Goal: Task Accomplishment & Management: Use online tool/utility

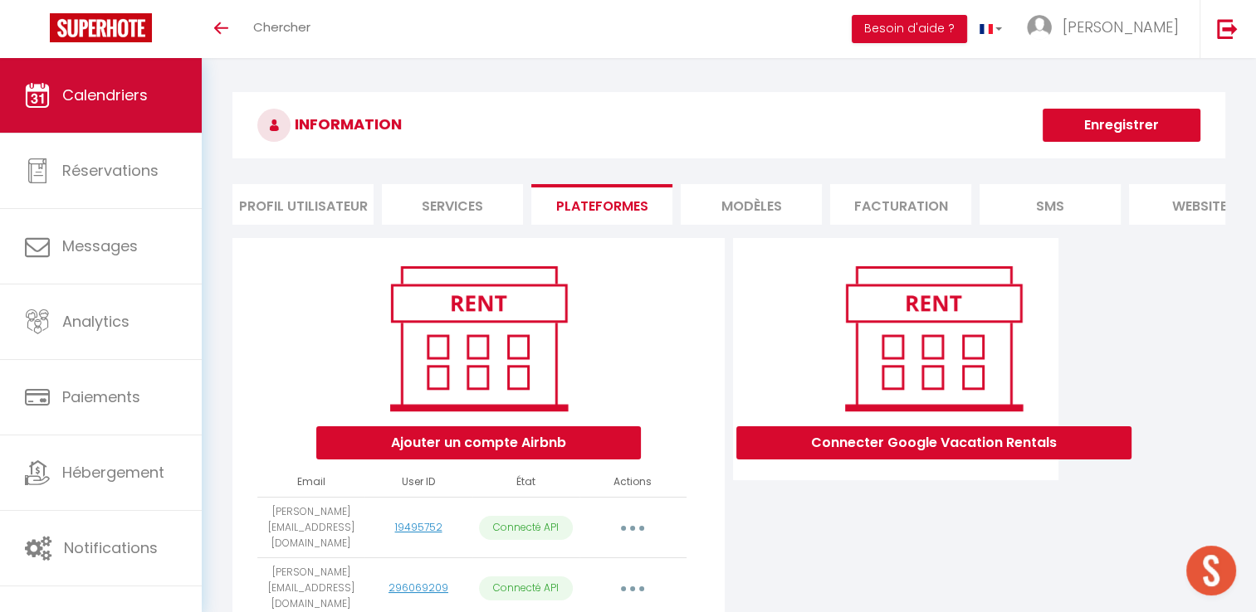
click at [68, 89] on span "Calendriers" at bounding box center [104, 95] width 85 height 21
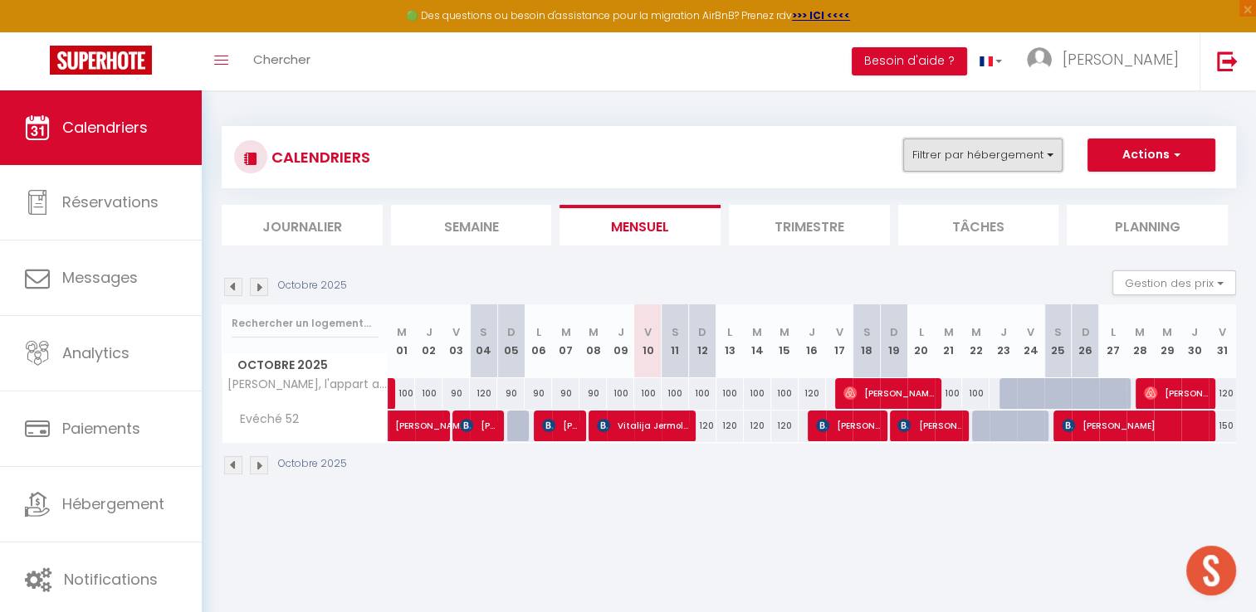
click at [1013, 166] on button "Filtrer par hébergement" at bounding box center [982, 155] width 159 height 33
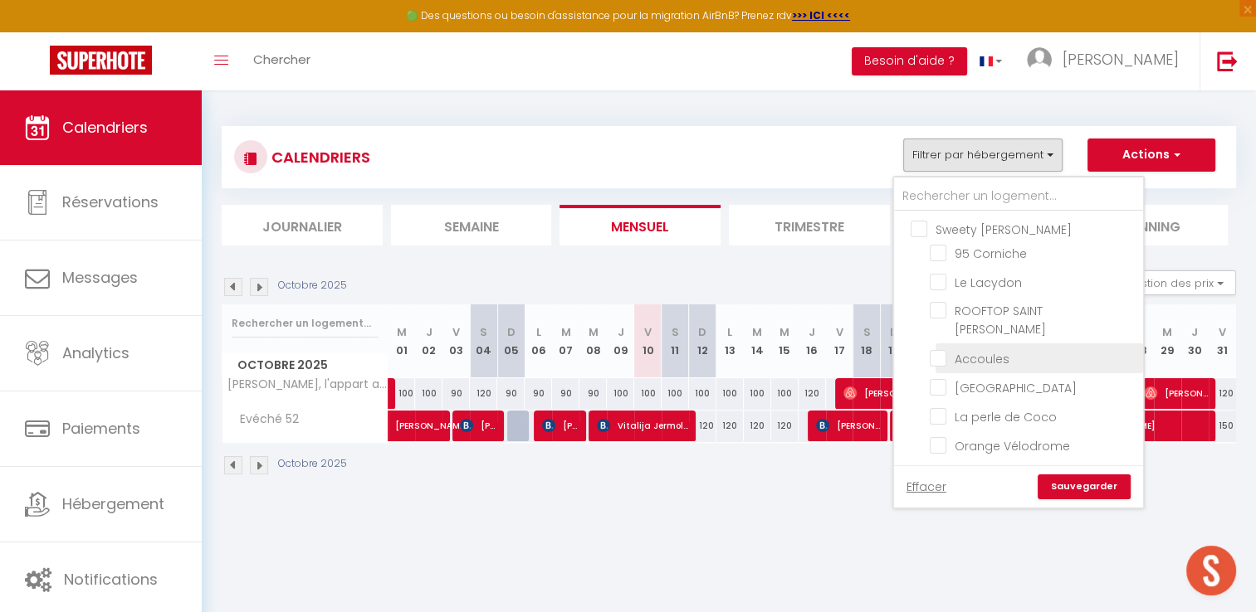
click at [936, 349] on input "Accoules" at bounding box center [1033, 357] width 207 height 17
checkbox input "true"
checkbox input "false"
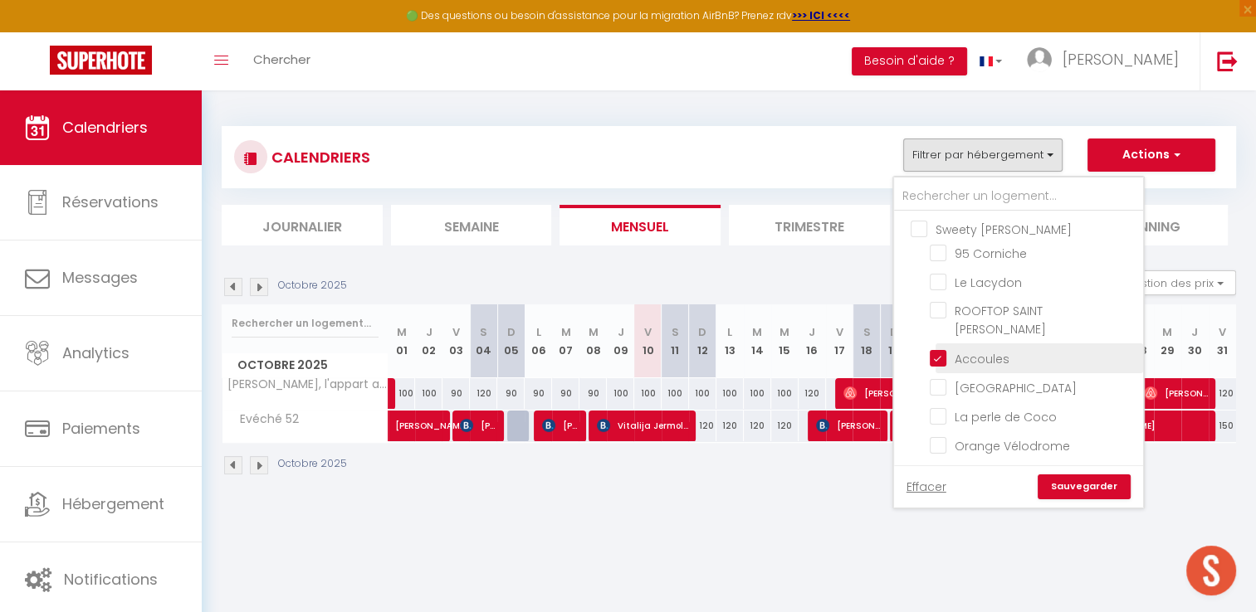
checkbox input "false"
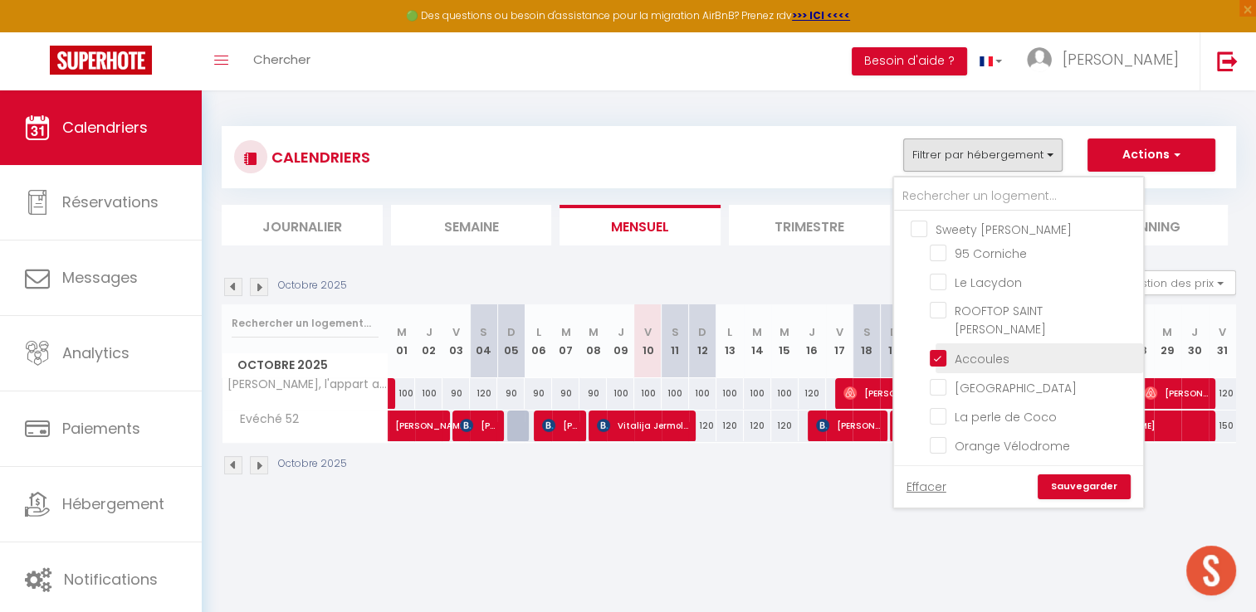
checkbox input "false"
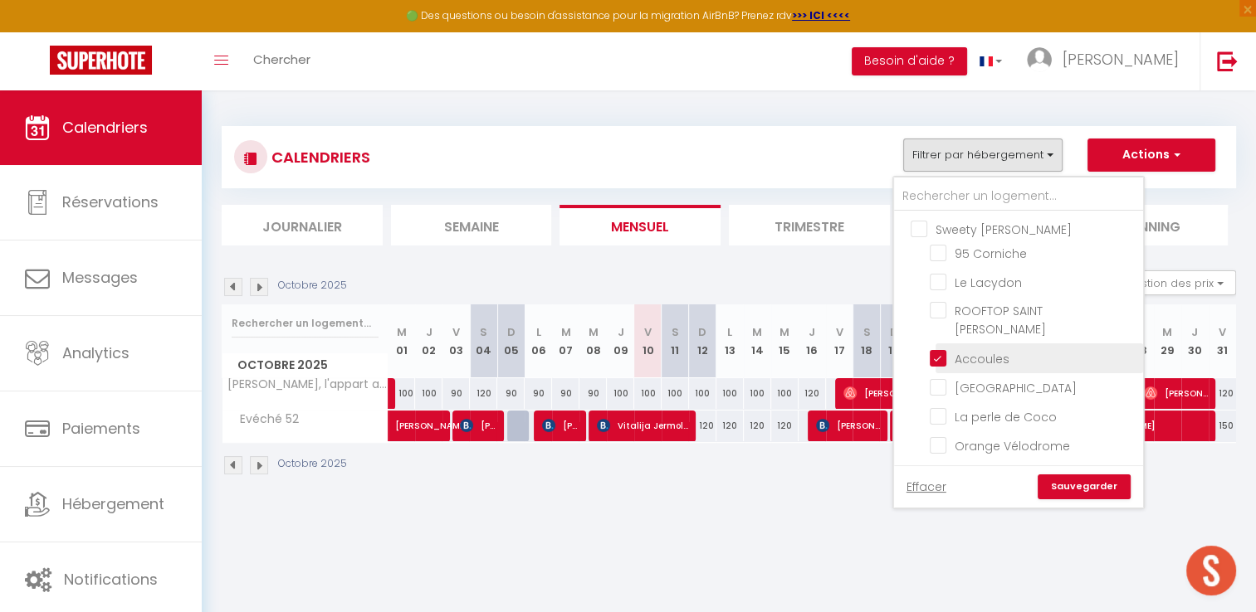
checkbox input "false"
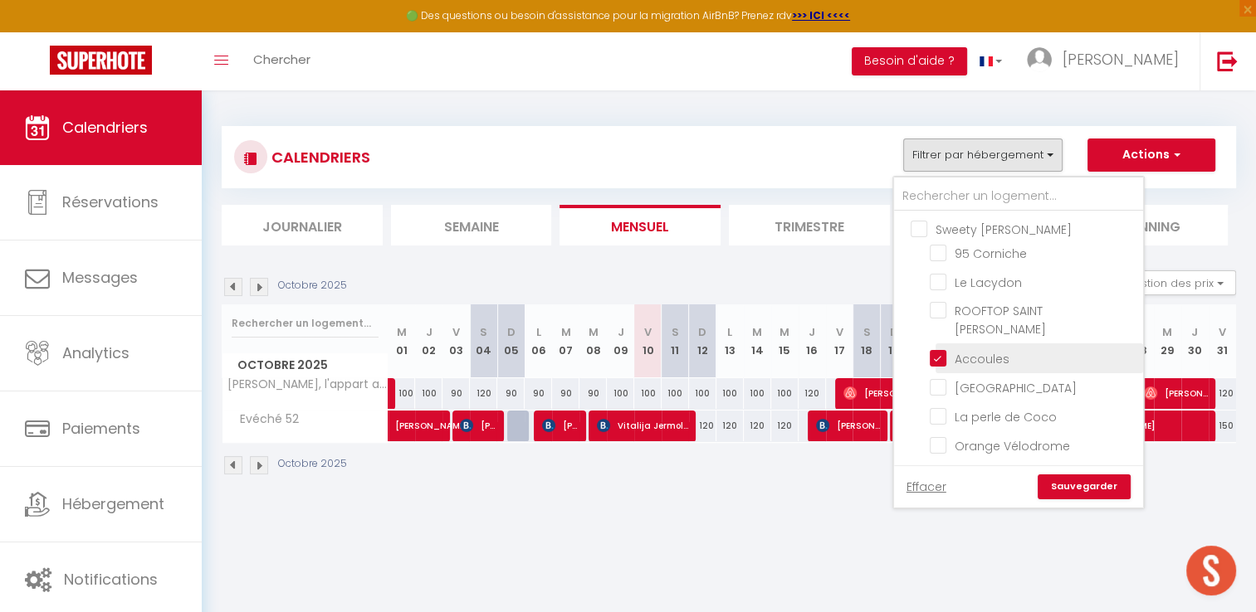
checkbox input "false"
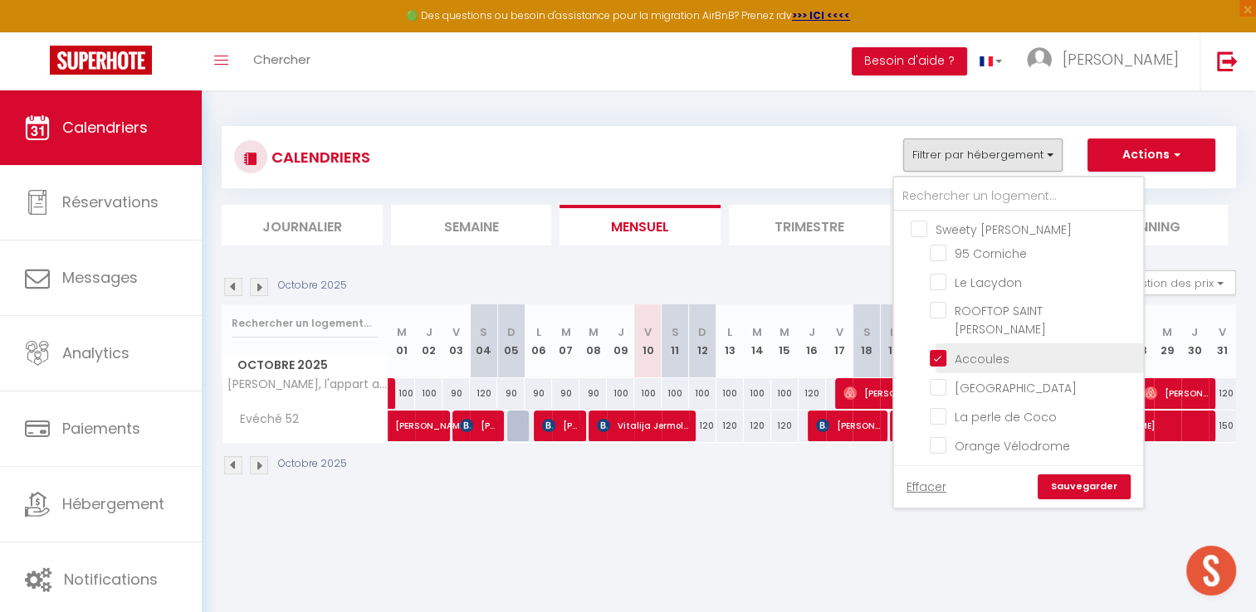
checkbox input "false"
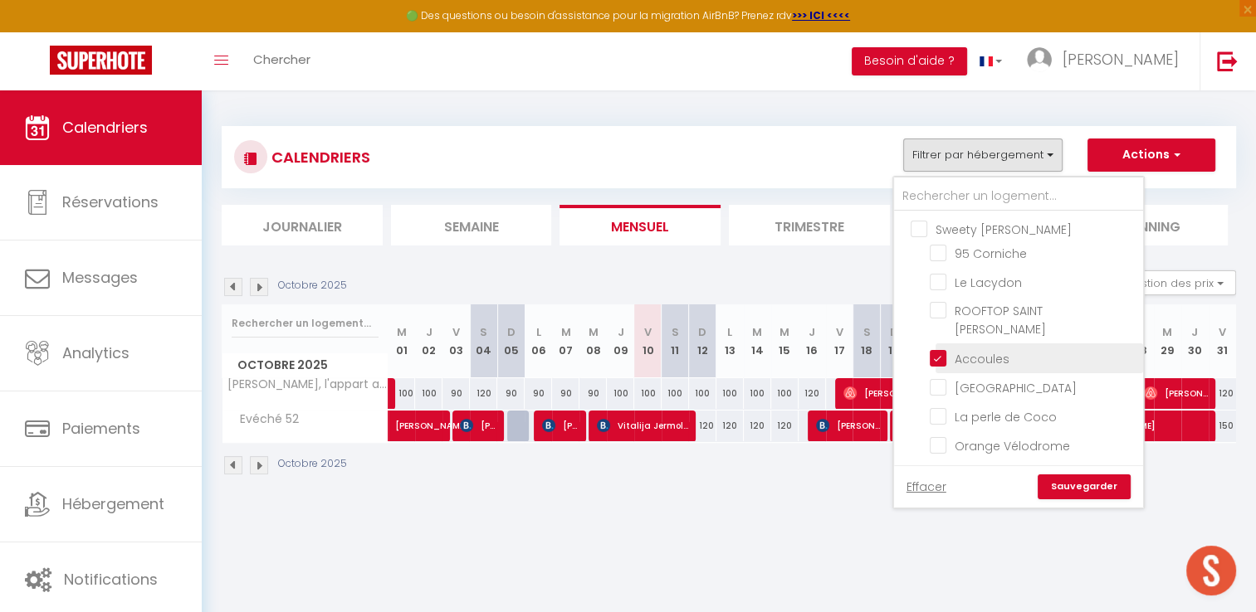
checkbox input "false"
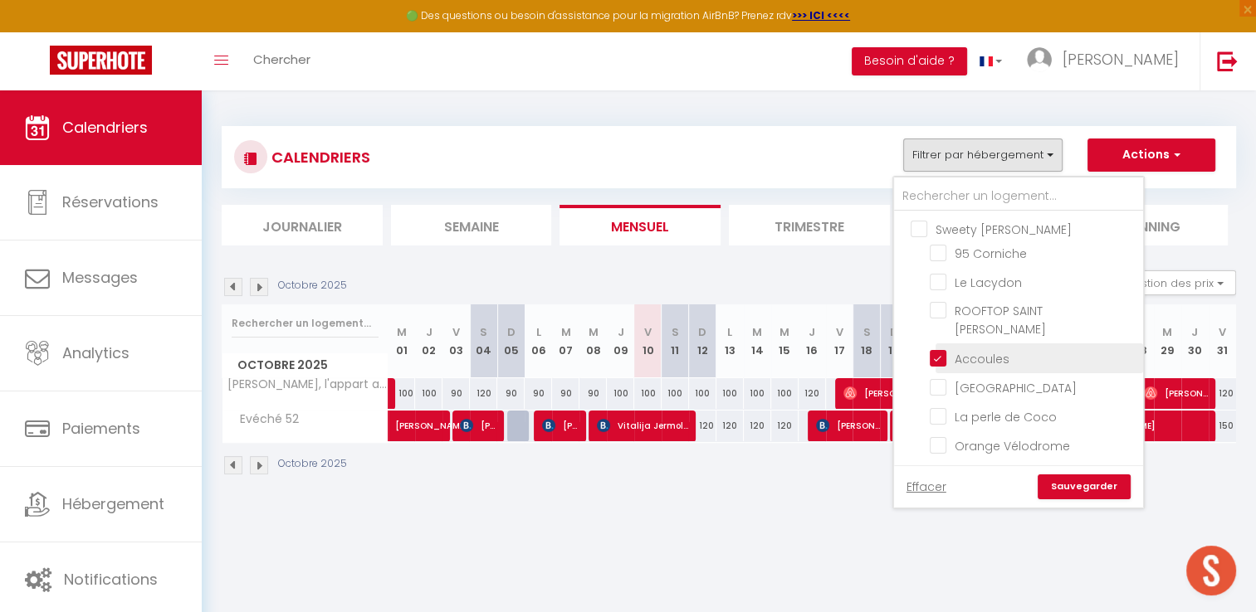
checkbox input "false"
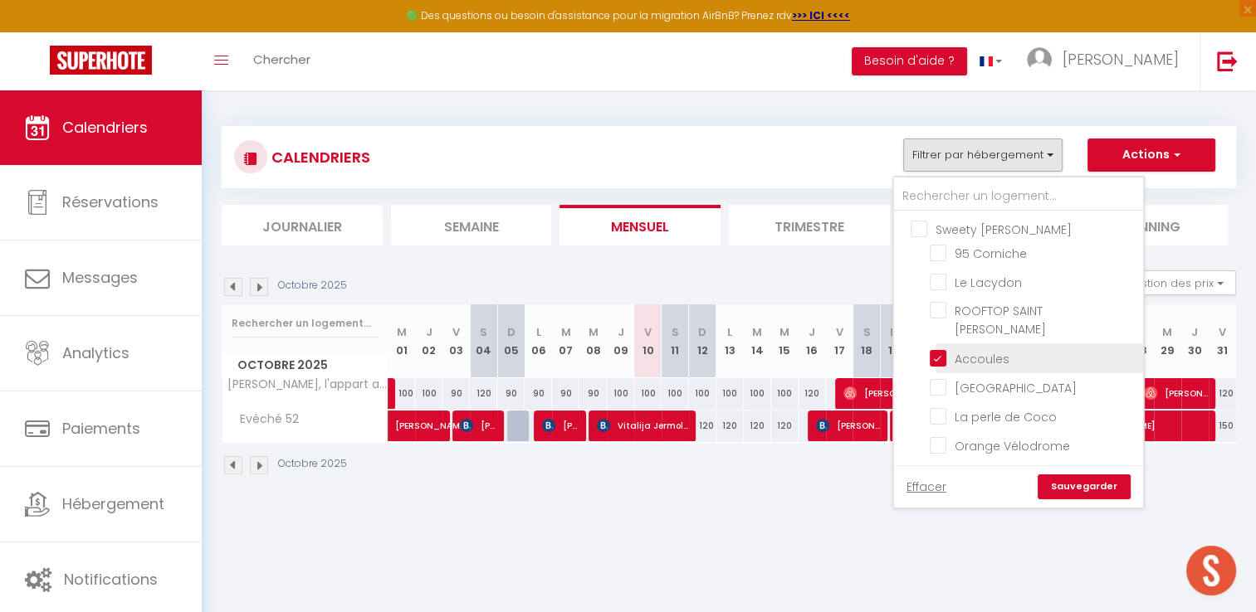
checkbox input "false"
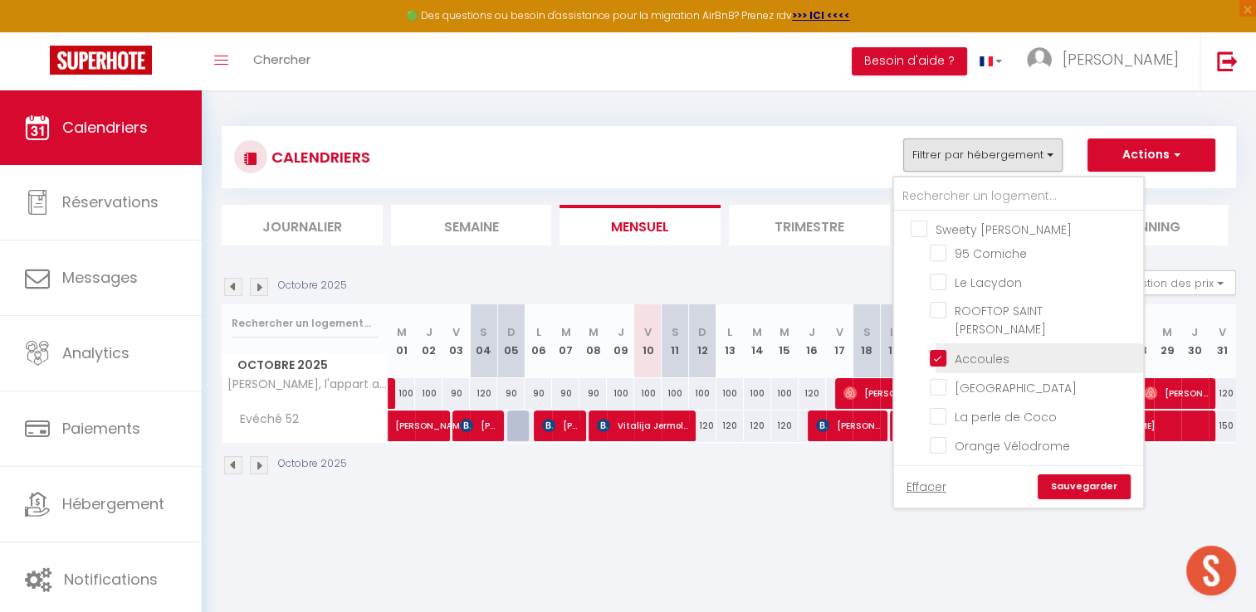
checkbox input "false"
click at [938, 466] on input "[PERSON_NAME], l'appart azur Joliette" at bounding box center [1033, 474] width 207 height 17
checkbox input "false"
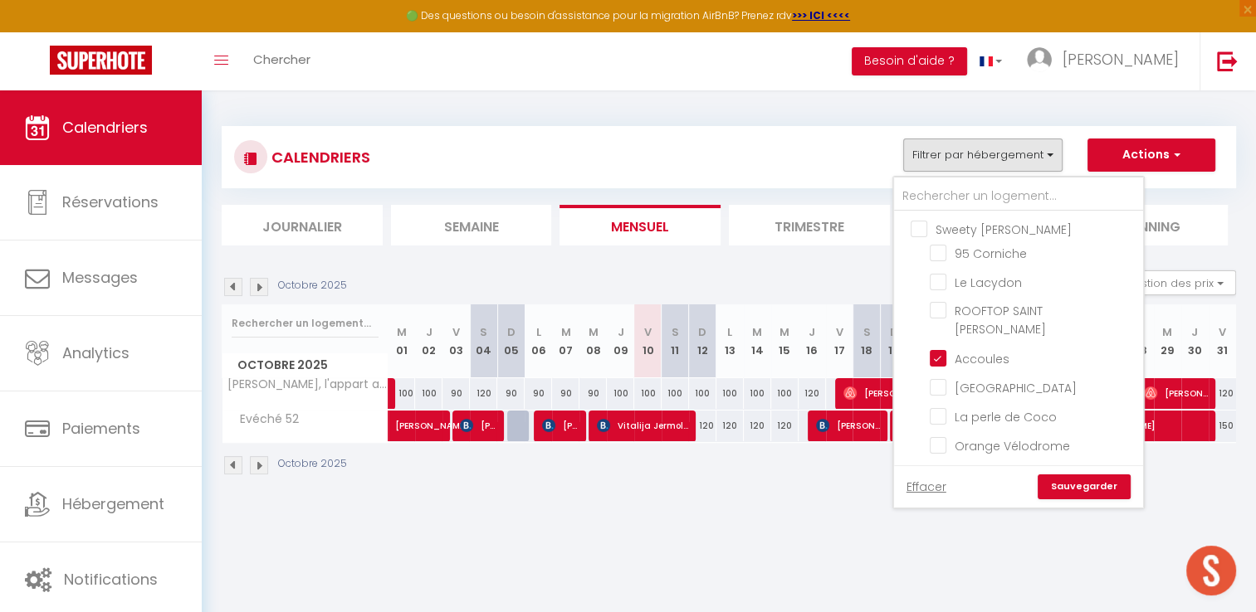
click at [1120, 491] on link "Sauvegarder" at bounding box center [1083, 487] width 93 height 25
